Goal: Information Seeking & Learning: Learn about a topic

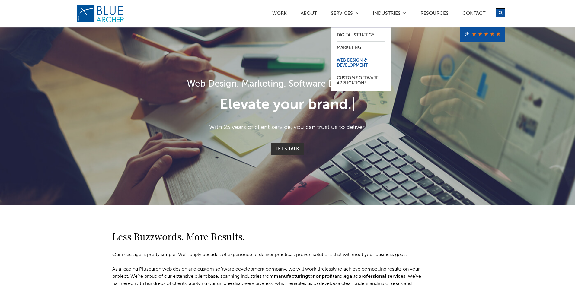
click at [353, 59] on link "Web Design & Development" at bounding box center [361, 62] width 48 height 17
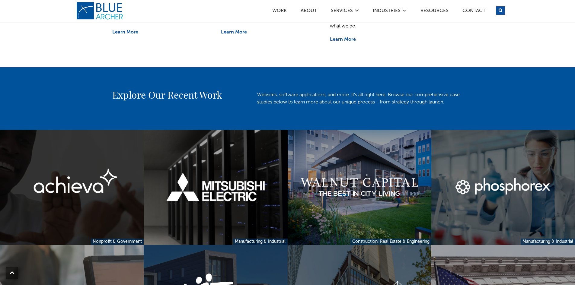
scroll to position [452, 0]
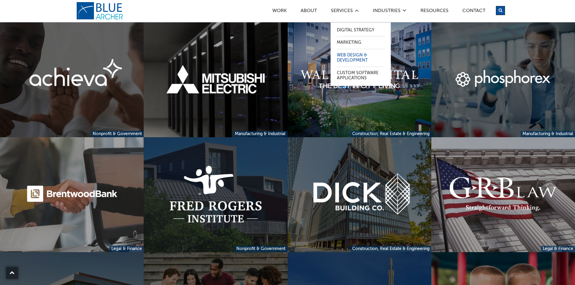
click at [353, 54] on link "Web Design & Development" at bounding box center [361, 57] width 48 height 17
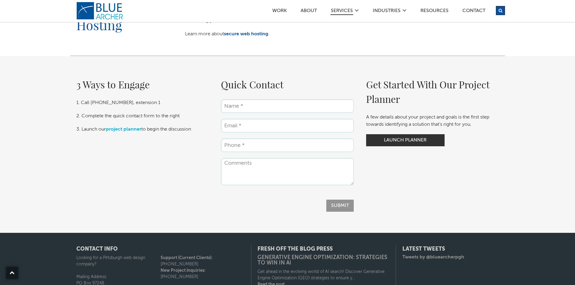
scroll to position [670, 0]
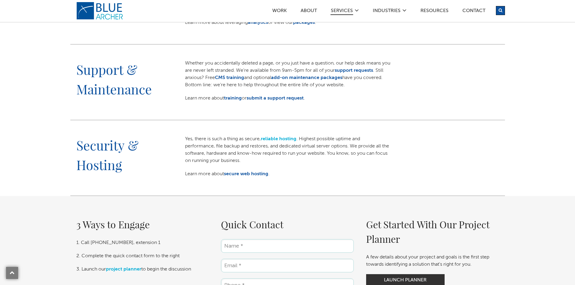
click at [295, 140] on link "reliable hosting" at bounding box center [279, 139] width 36 height 5
click at [243, 172] on link "secure web hosting" at bounding box center [246, 174] width 44 height 5
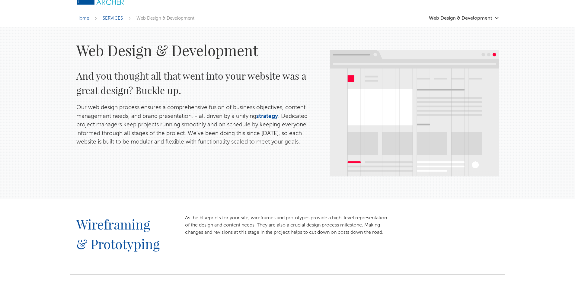
scroll to position [0, 0]
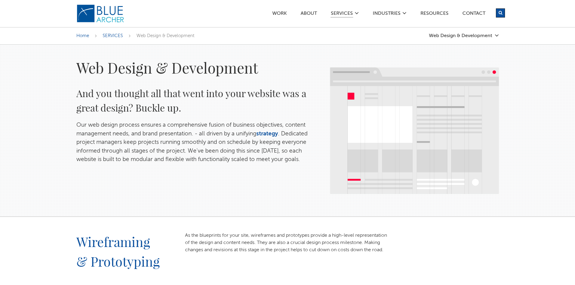
click at [166, 83] on div "Web Design & Development And you thought all that went into your website was a …" at bounding box center [196, 114] width 253 height 112
click at [102, 11] on img at bounding box center [100, 13] width 48 height 19
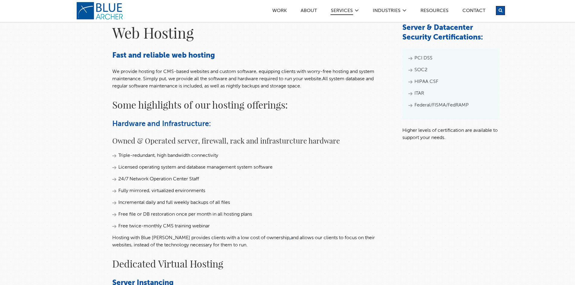
scroll to position [30, 0]
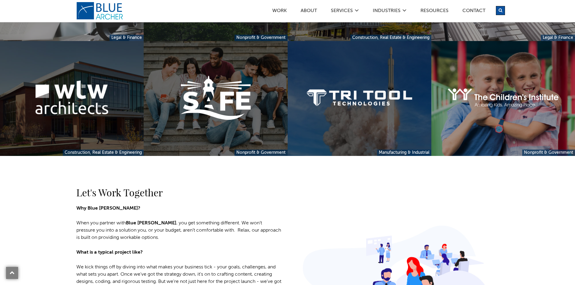
scroll to position [784, 0]
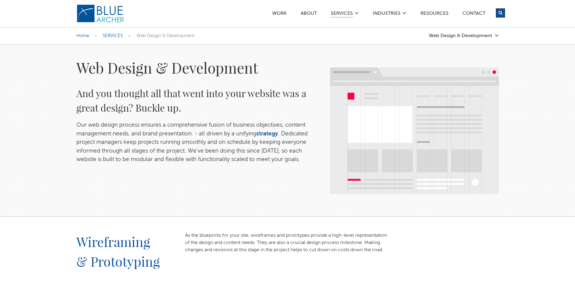
click at [110, 18] on img at bounding box center [100, 13] width 48 height 19
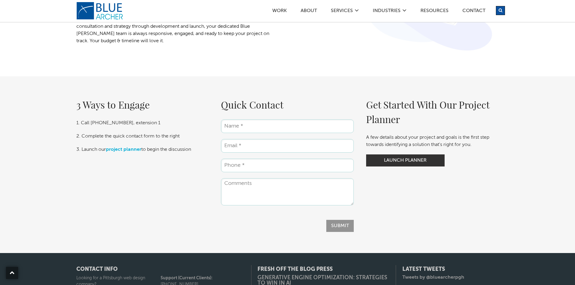
scroll to position [1026, 0]
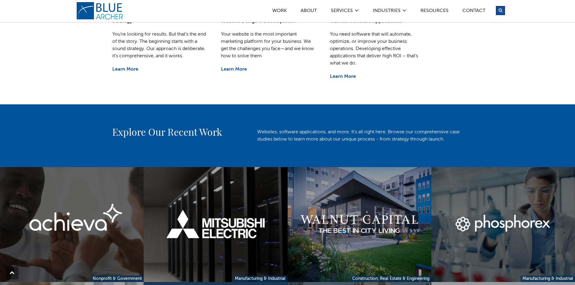
scroll to position [181, 0]
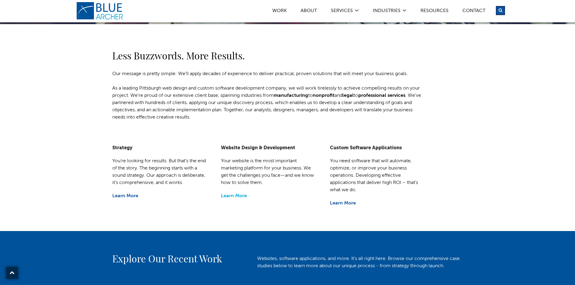
click at [225, 195] on link "Learn More" at bounding box center [234, 196] width 26 height 5
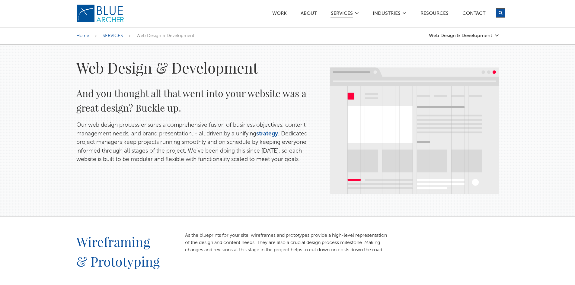
drag, startPoint x: 430, startPoint y: 103, endPoint x: 447, endPoint y: 24, distance: 81.0
click at [478, 43] on div "Home SERVICES Web Design & Development Web Design & Development Logo Design & B…" at bounding box center [287, 35] width 575 height 17
click at [478, 40] on div "Home SERVICES Web Design & Development Web Design & Development Logo Design & B…" at bounding box center [287, 35] width 575 height 17
click at [477, 36] on link "Web Design & Development" at bounding box center [464, 35] width 70 height 5
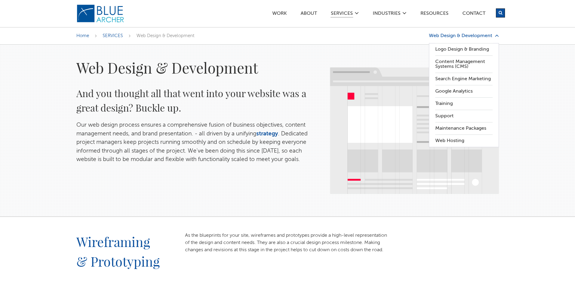
click at [477, 36] on link "Web Design & Development" at bounding box center [464, 35] width 70 height 5
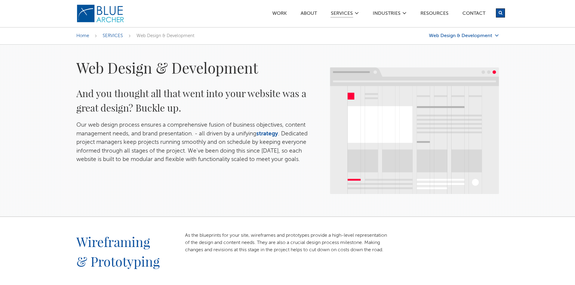
click at [477, 36] on link "Web Design & Development" at bounding box center [464, 35] width 70 height 5
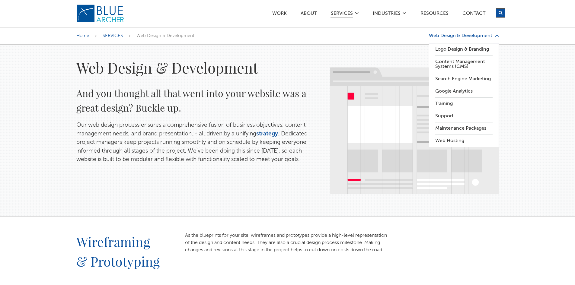
click at [477, 36] on link "Web Design & Development" at bounding box center [464, 35] width 70 height 5
